Goal: Transaction & Acquisition: Purchase product/service

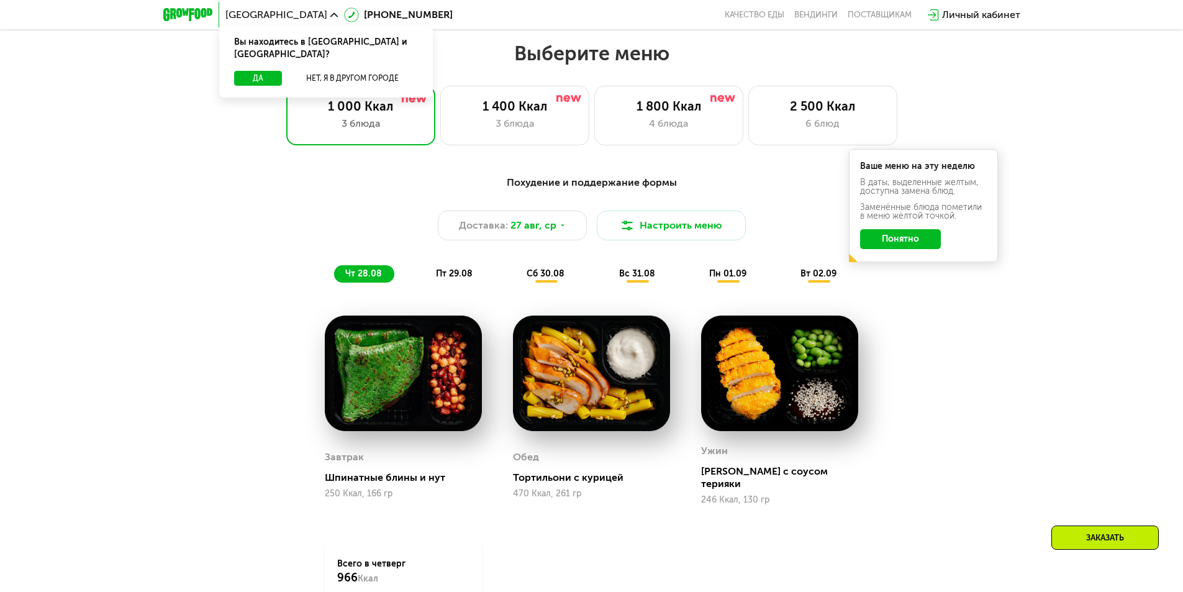
scroll to position [683, 0]
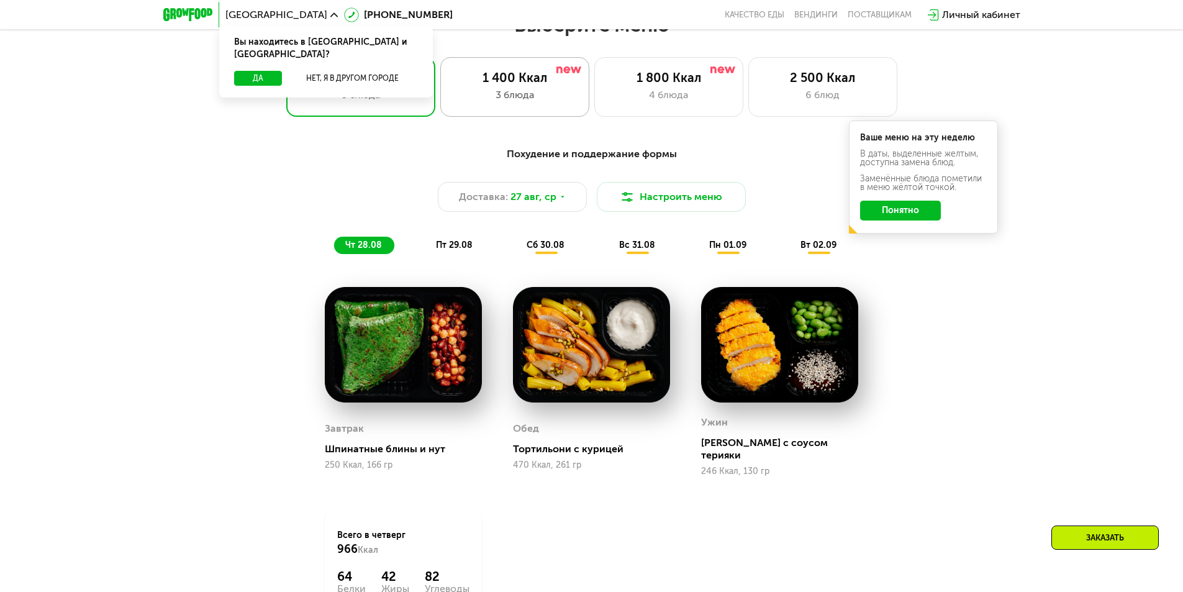
click at [509, 91] on div "3 блюда" at bounding box center [514, 95] width 123 height 15
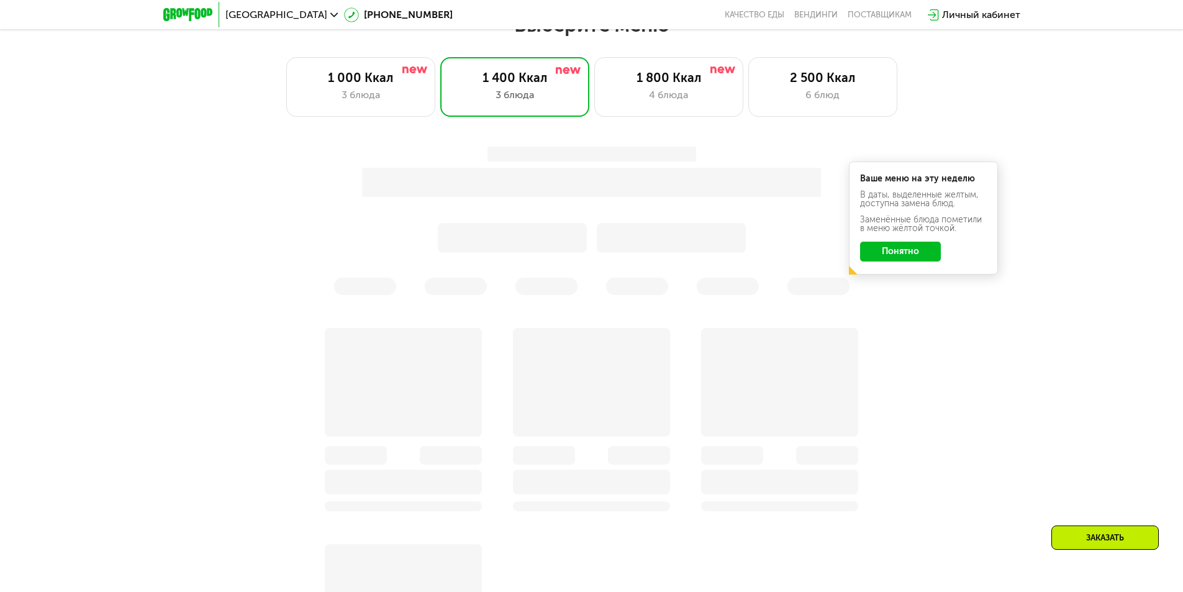
click at [909, 257] on button "Понятно" at bounding box center [900, 252] width 81 height 20
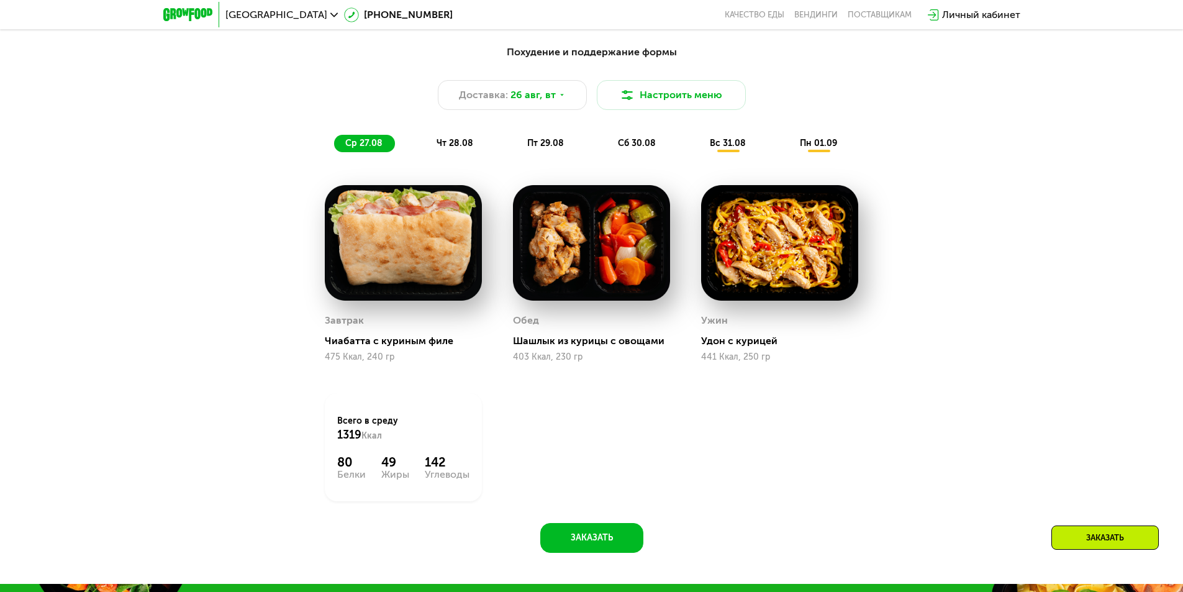
scroll to position [807, 0]
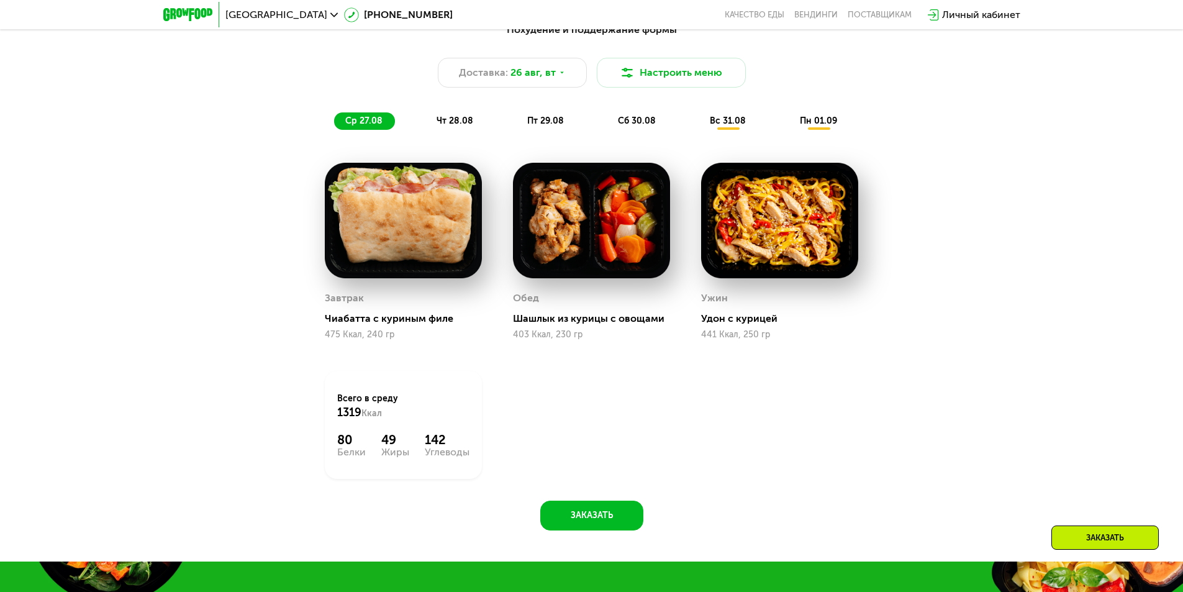
click at [461, 125] on span "чт 28.08" at bounding box center [454, 120] width 37 height 11
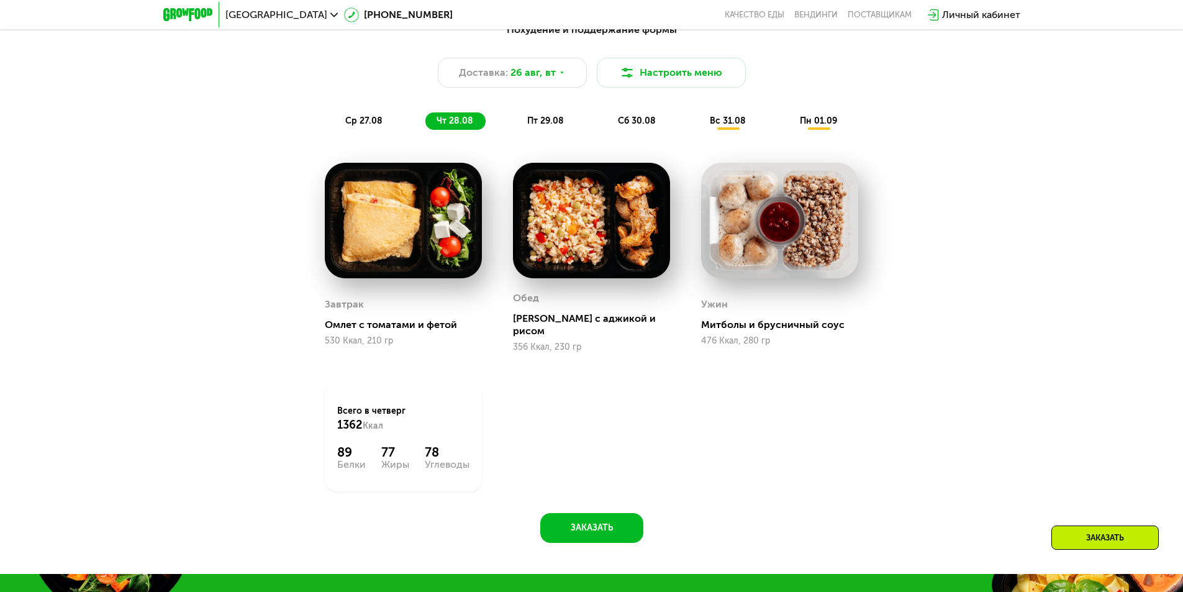
click at [1101, 232] on div "Похудение и поддержание формы Доставка: [DATE] Настроить меню ср 27.08 чт 28.08…" at bounding box center [591, 289] width 1183 height 569
click at [563, 125] on span "пт 29.08" at bounding box center [545, 120] width 37 height 11
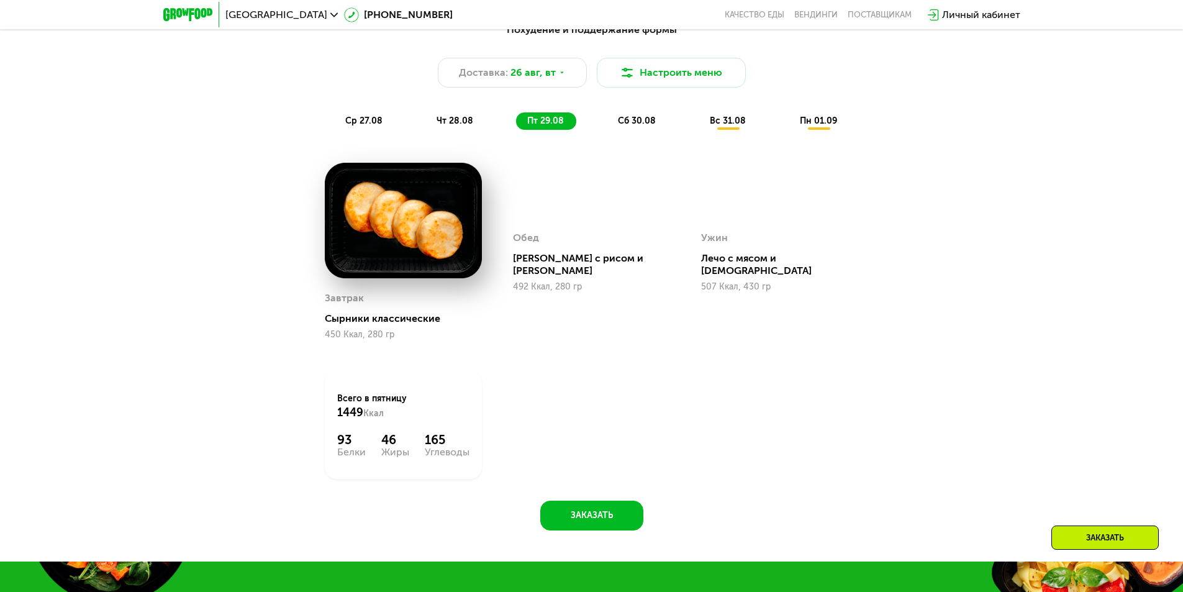
scroll to position [745, 0]
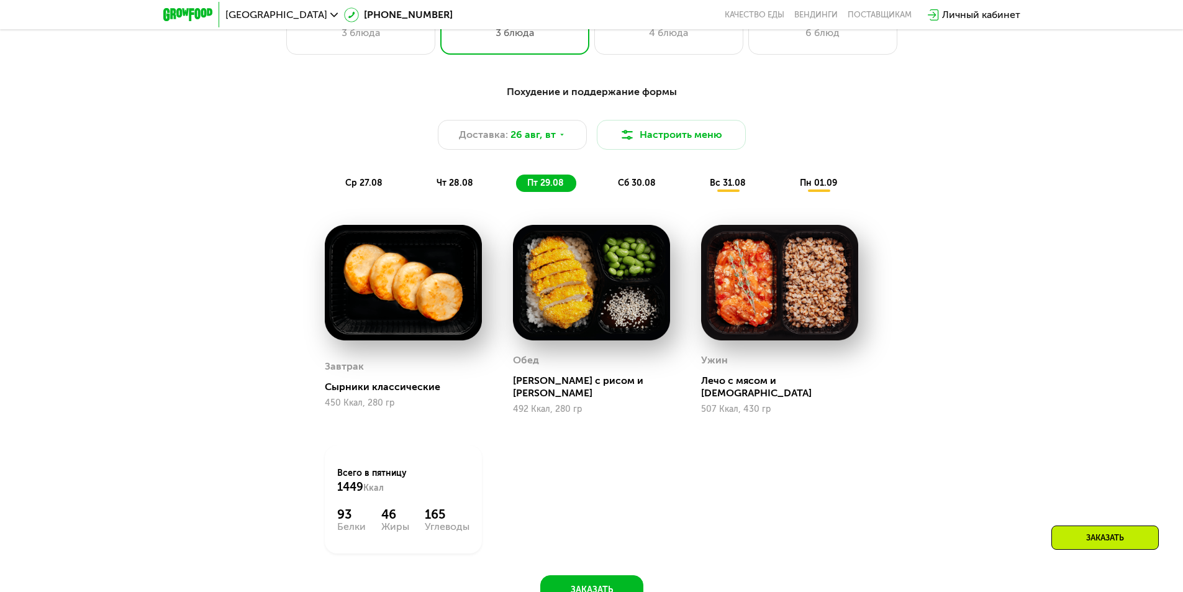
click at [1068, 379] on div "Похудение и поддержание формы Доставка: [DATE] Настроить меню ср 27.08 чт 28.08…" at bounding box center [591, 351] width 1183 height 569
click at [699, 180] on div "сб 30.08" at bounding box center [729, 182] width 60 height 17
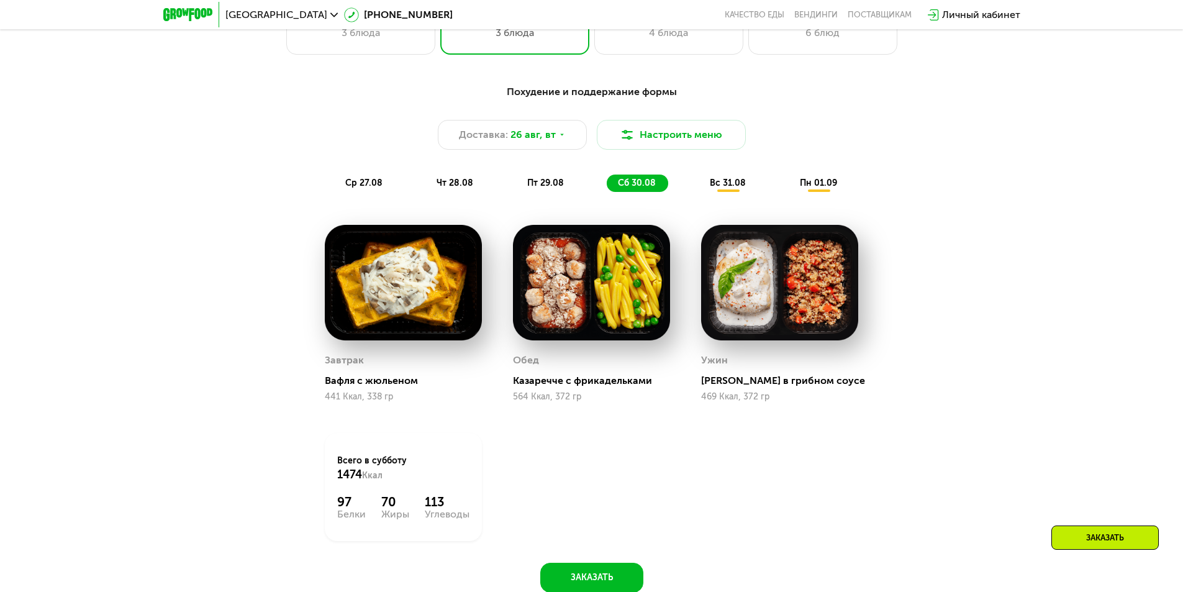
click at [728, 185] on span "вс 31.08" at bounding box center [728, 183] width 36 height 11
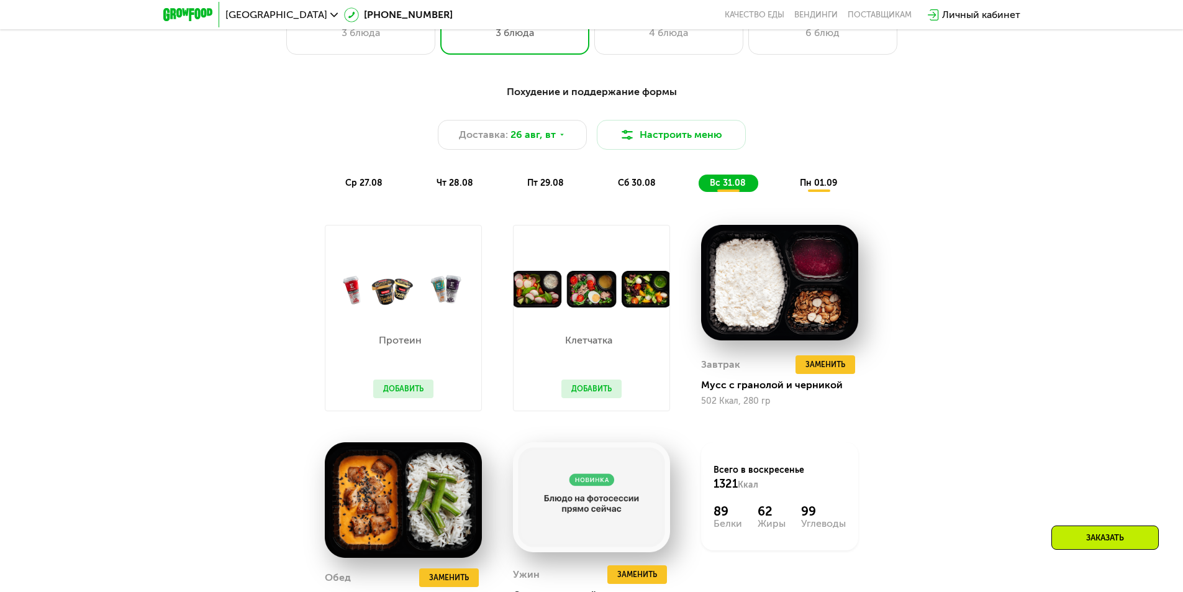
scroll to position [807, 0]
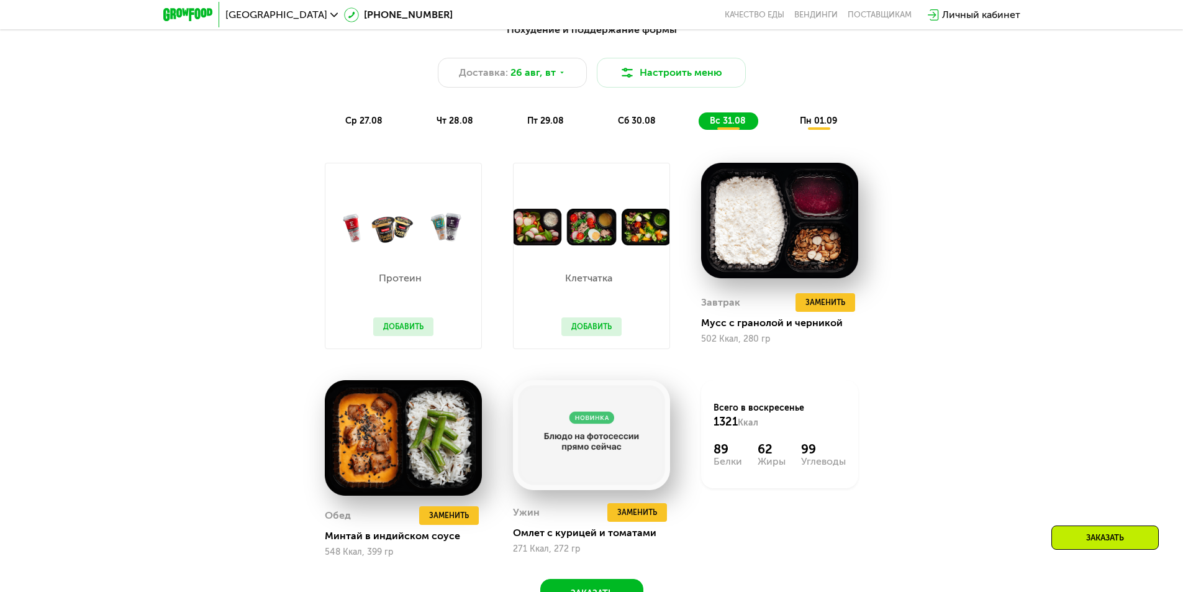
click at [821, 123] on span "пн 01.09" at bounding box center [818, 120] width 37 height 11
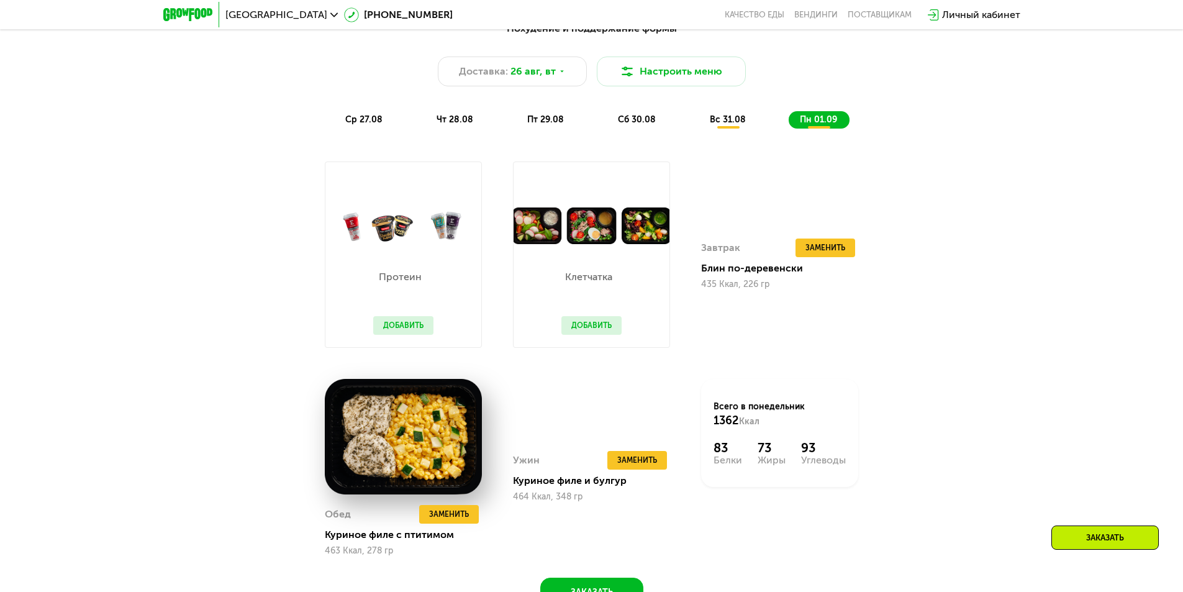
scroll to position [621, 0]
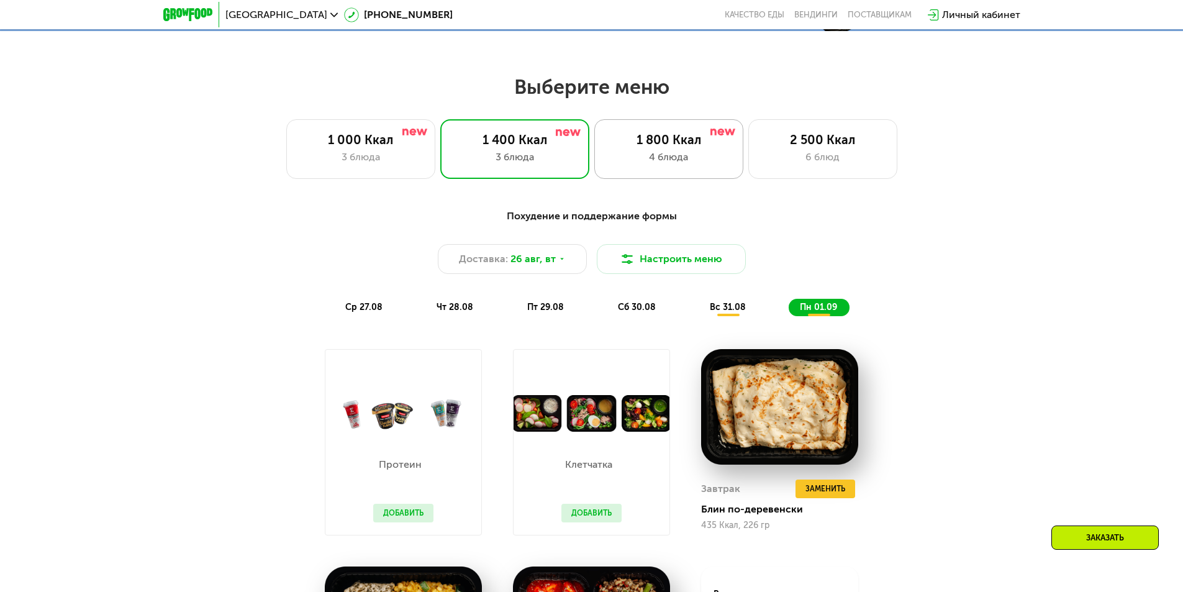
click at [705, 147] on div "1 800 Ккал" at bounding box center [668, 139] width 123 height 15
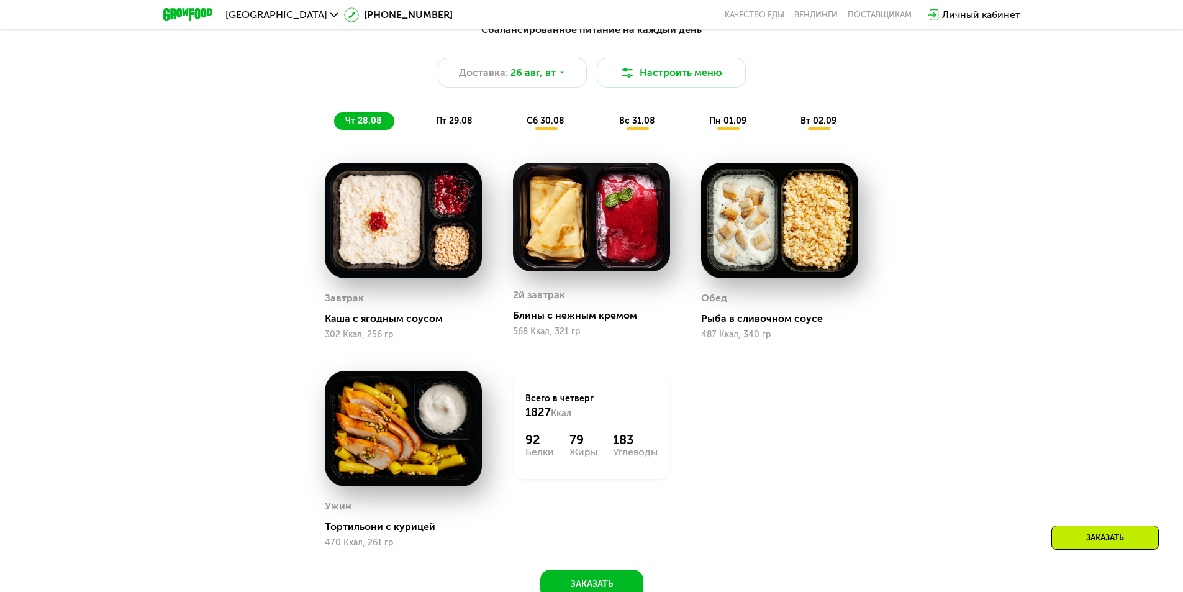
scroll to position [745, 0]
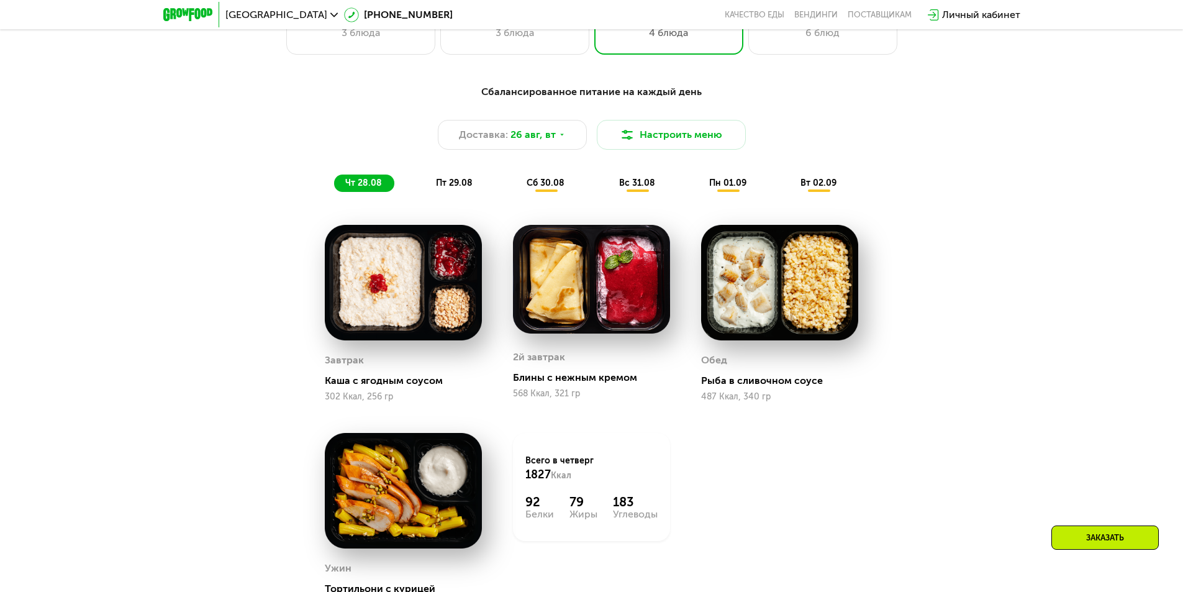
click at [933, 157] on div "Сбалансированное питание на каждый день Доставка: [DATE] Настроить меню чт 28.0…" at bounding box center [591, 137] width 735 height 107
click at [1002, 173] on div "Сбалансированное питание на каждый день Доставка: [DATE] Настроить меню чт 28.0…" at bounding box center [591, 379] width 1183 height 625
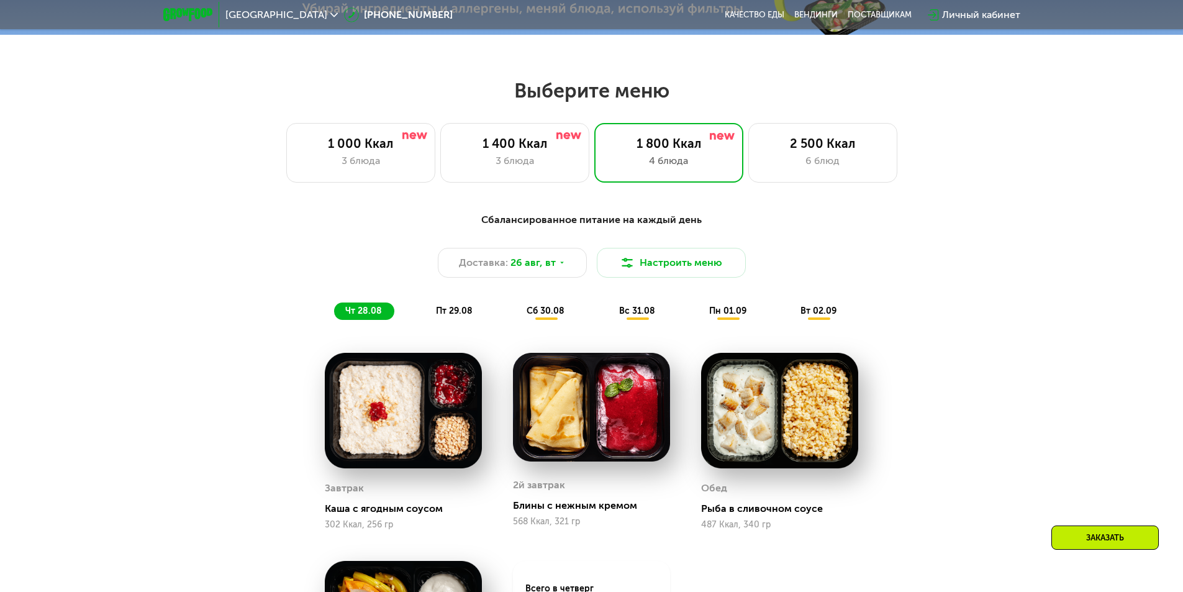
scroll to position [435, 0]
